Goal: Check status: Check status

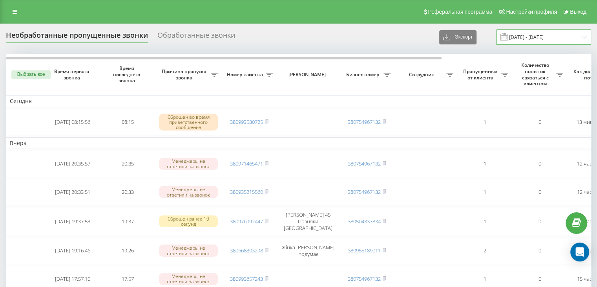
click at [540, 32] on input "20.07.2025 - 20.08.2025" at bounding box center [543, 36] width 95 height 15
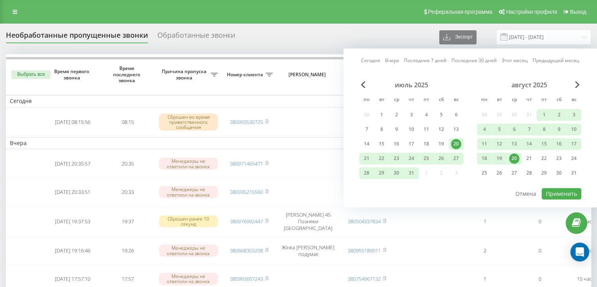
click at [518, 157] on div "20" at bounding box center [514, 158] width 10 height 10
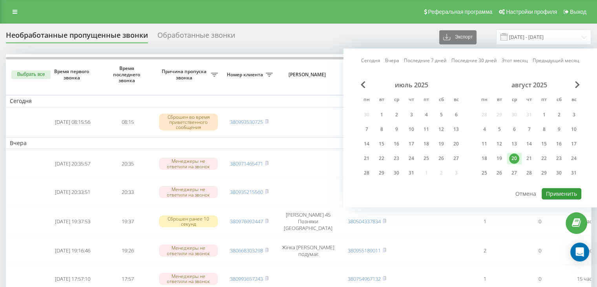
click at [555, 189] on button "Применить" at bounding box center [562, 193] width 40 height 11
type input "[DATE] - [DATE]"
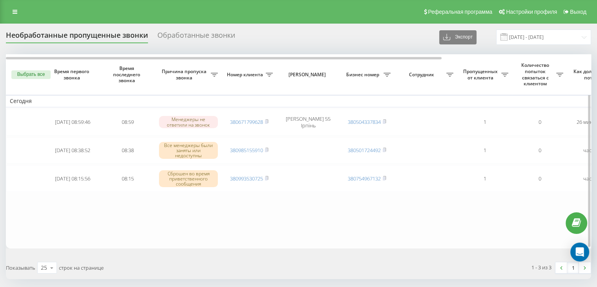
click at [63, 226] on table "Сегодня 2025-08-20 08:59:46 08:59 Менеджеры не ответили на звонок 380671799628 …" at bounding box center [398, 151] width 785 height 194
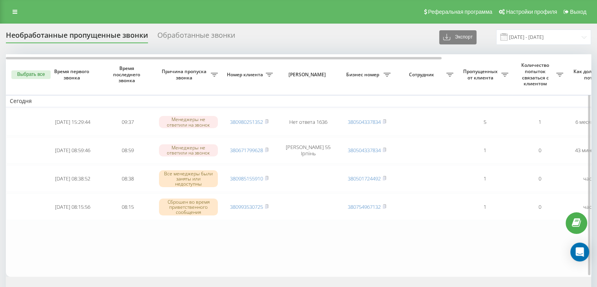
click at [24, 242] on table "[DATE] [DATE] 15:29:44 09:37 Менеджеры не ответили на звонок 380980251352 Нет о…" at bounding box center [398, 165] width 785 height 222
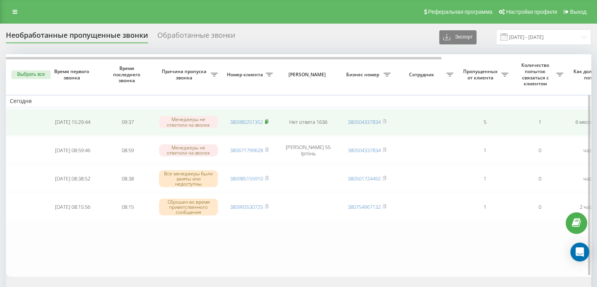
click at [268, 120] on icon at bounding box center [267, 121] width 4 height 5
